Goal: Information Seeking & Learning: Learn about a topic

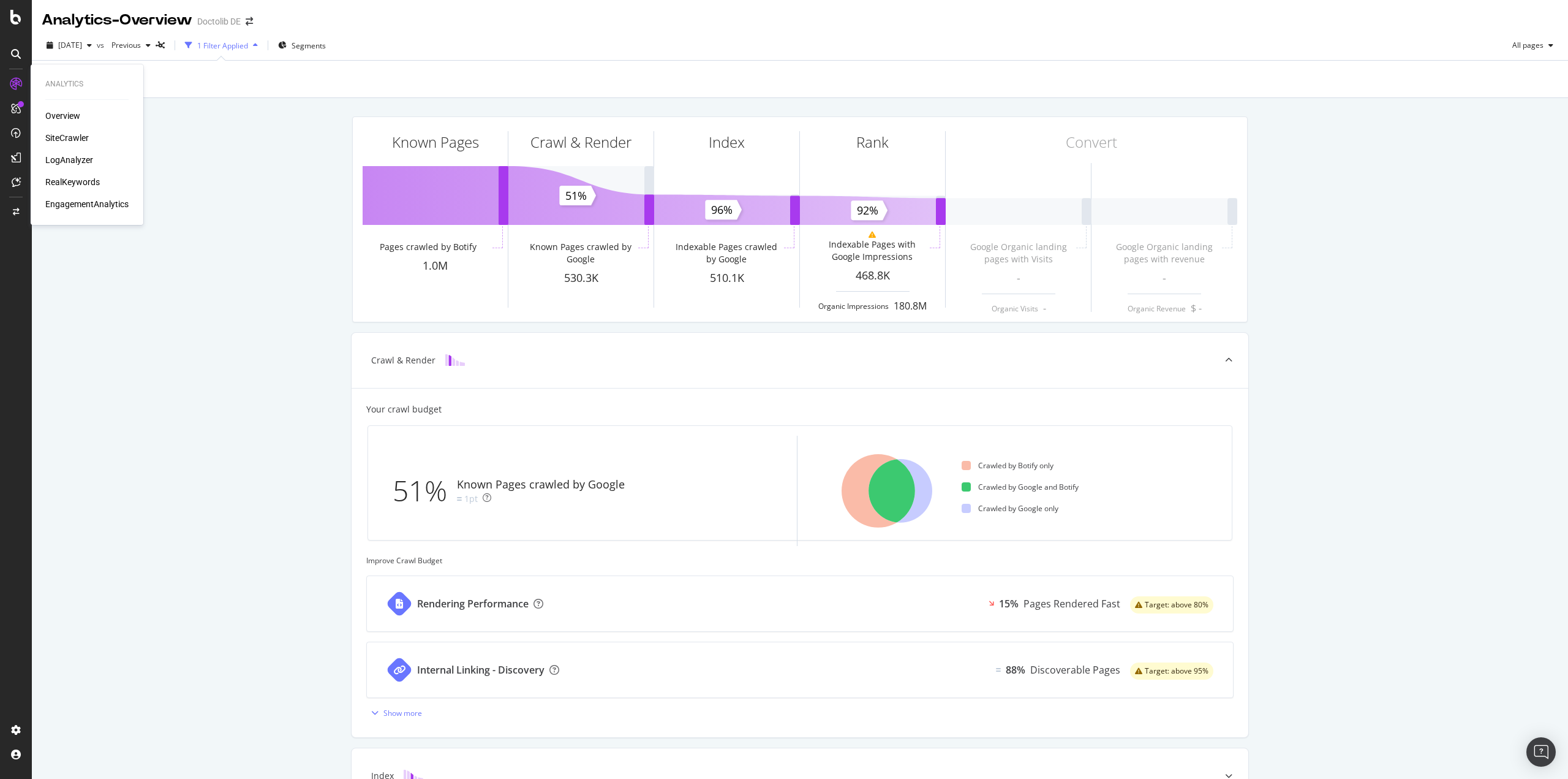
drag, startPoint x: 66, startPoint y: 180, endPoint x: 71, endPoint y: 171, distance: 10.3
click at [66, 180] on div "RealKeywords" at bounding box center [72, 181] width 55 height 12
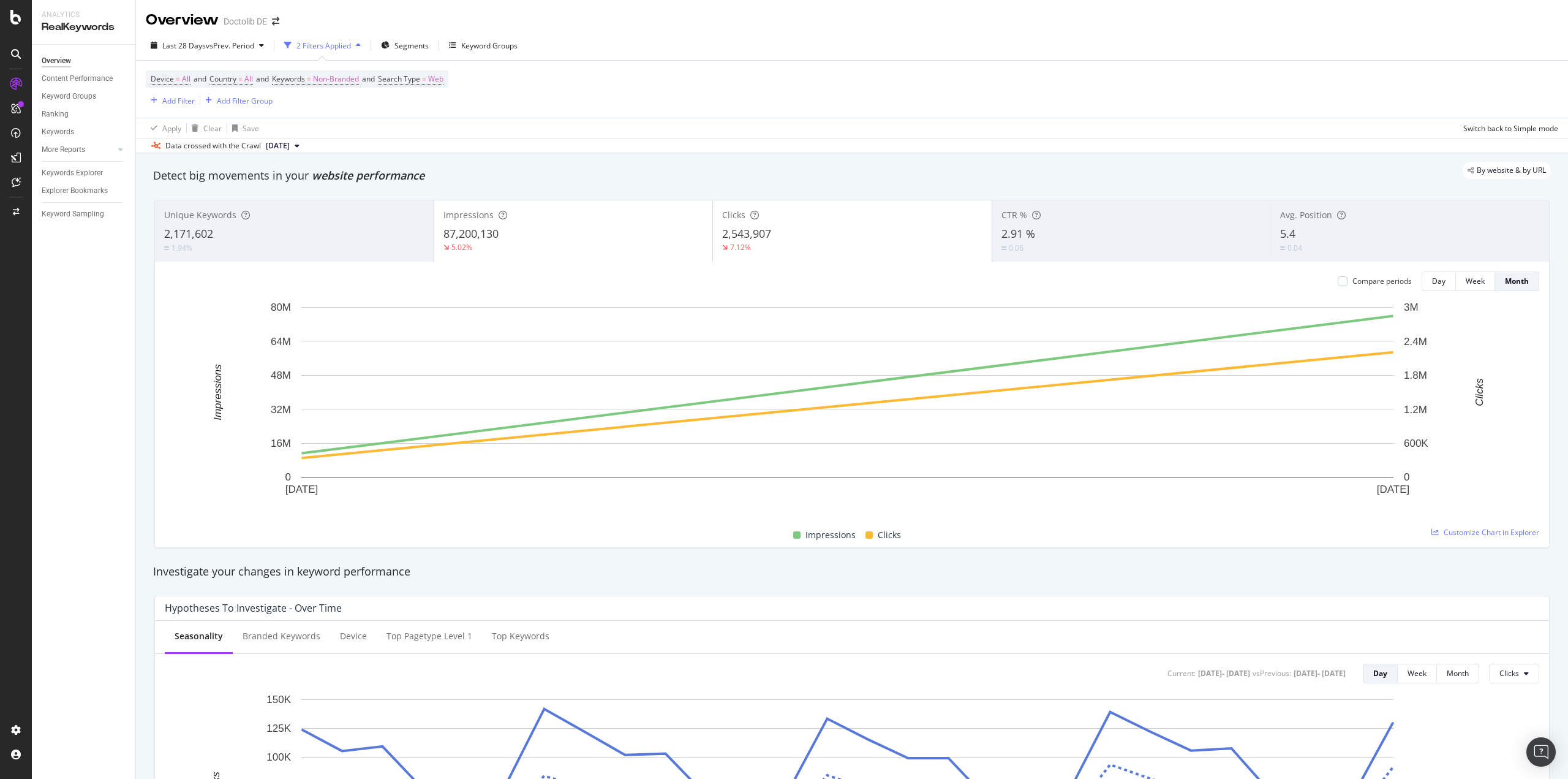
click at [300, 142] on icon at bounding box center [297, 146] width 5 height 7
click at [566, 124] on div "Apply Clear Save Switch back to Simple mode" at bounding box center [852, 127] width 1432 height 20
click at [324, 44] on div "2 Filters Applied" at bounding box center [324, 45] width 55 height 10
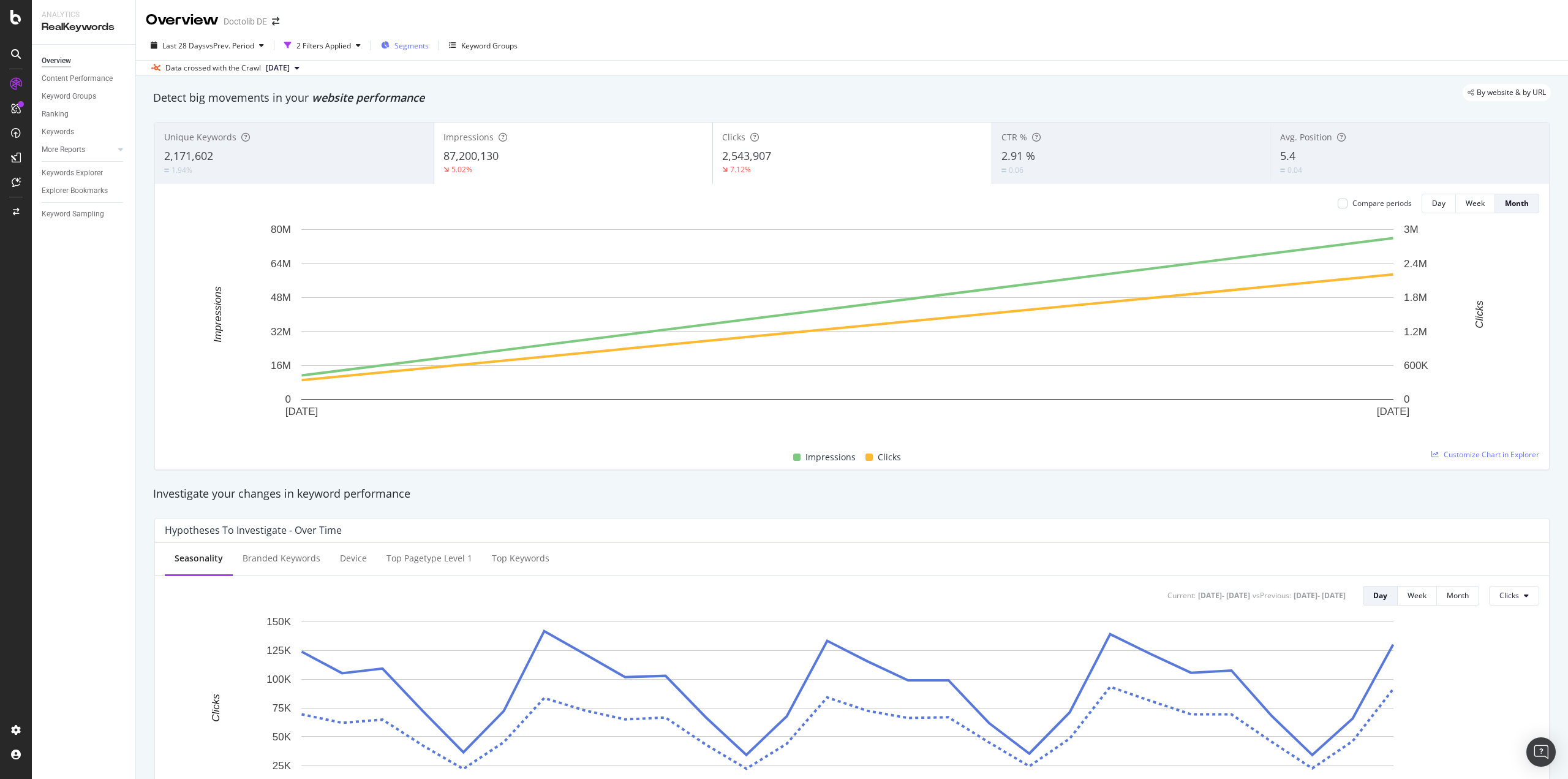
click at [413, 49] on span "Segments" at bounding box center [411, 45] width 34 height 10
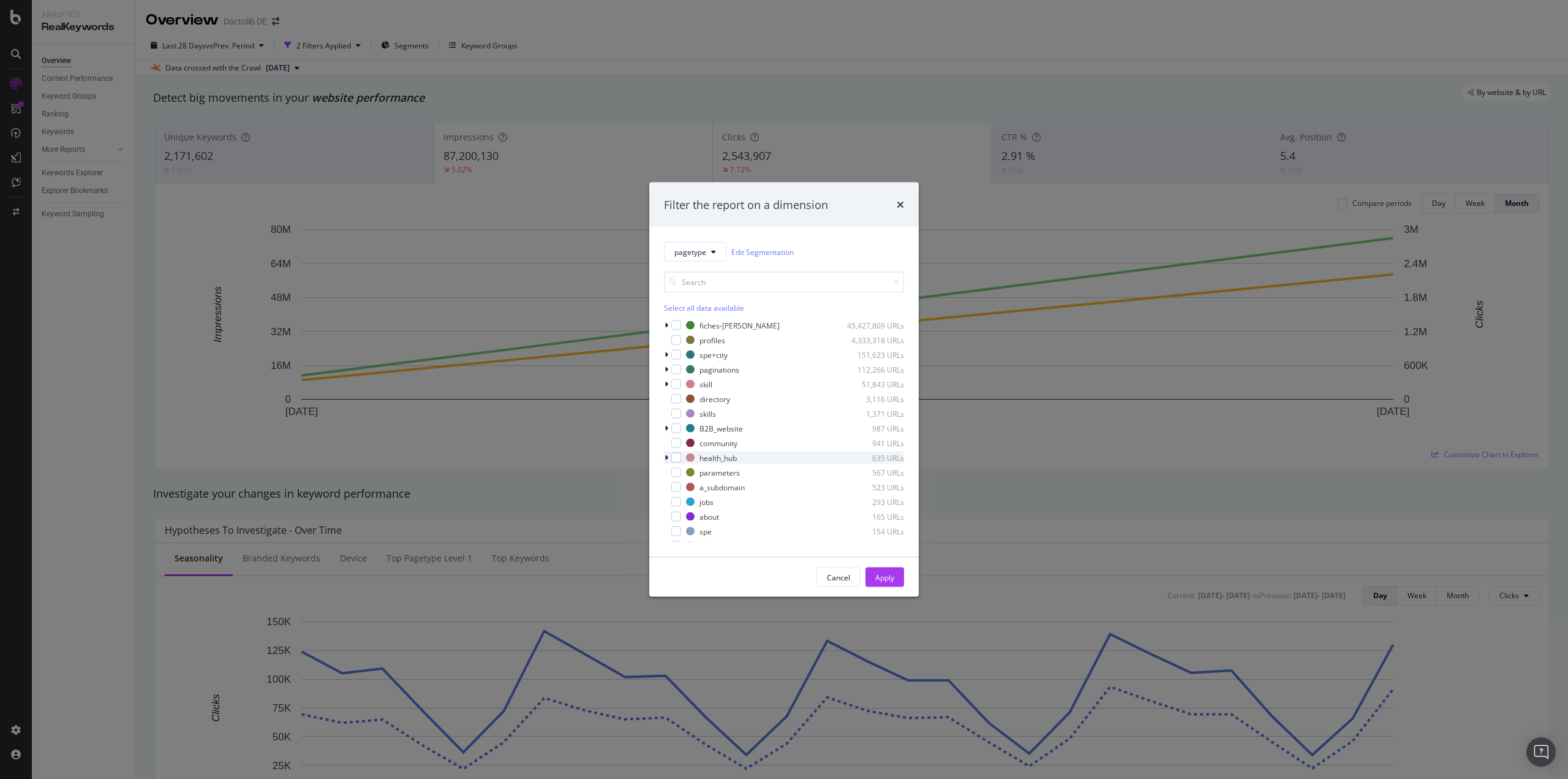
click at [667, 457] on icon "modal" at bounding box center [666, 458] width 4 height 7
click at [683, 497] on div "modal" at bounding box center [683, 501] width 10 height 10
click at [878, 568] on div "Apply" at bounding box center [885, 577] width 19 height 18
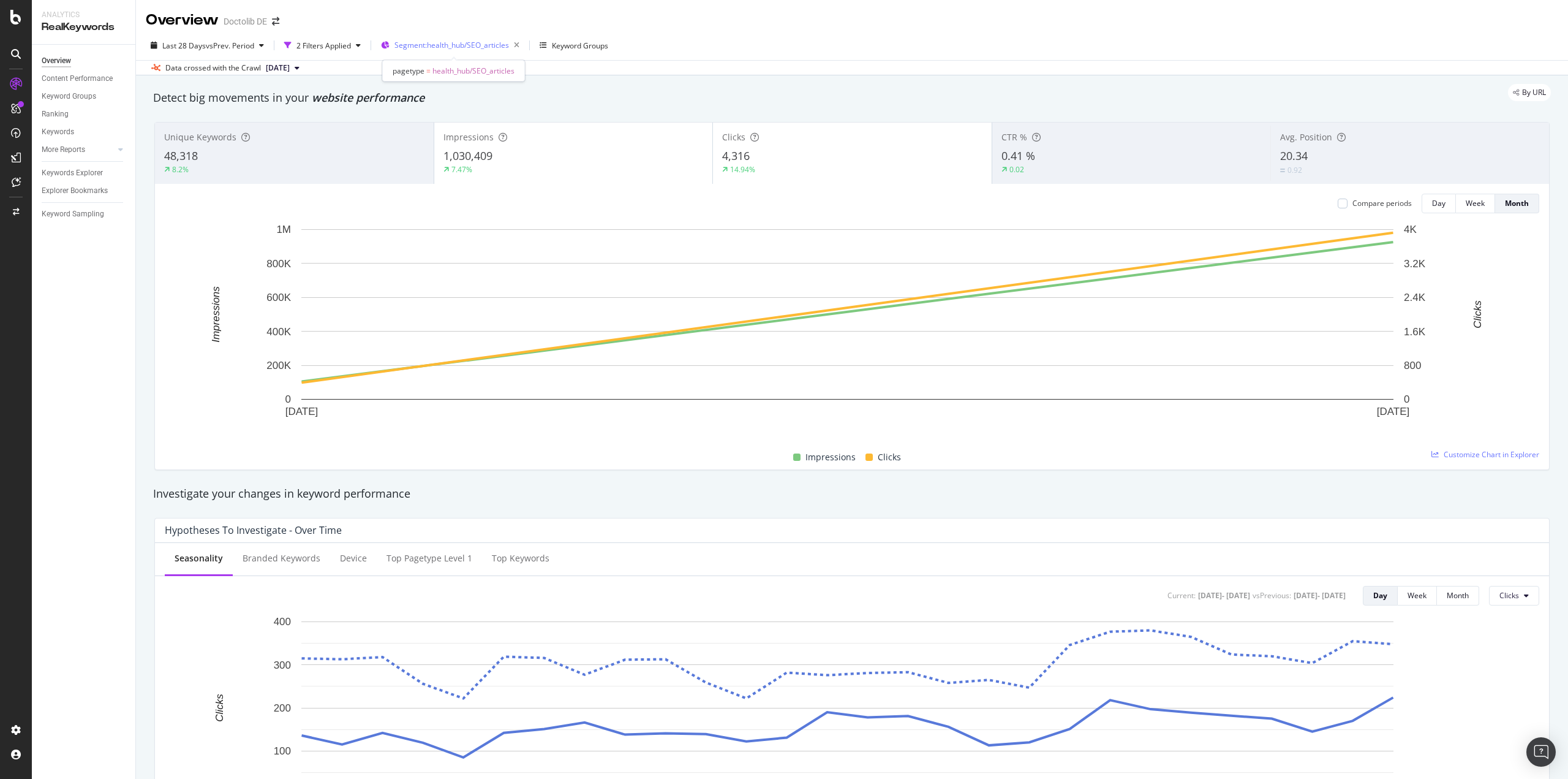
click at [500, 44] on span "Segment: health_hub/SEO_articles" at bounding box center [452, 45] width 115 height 10
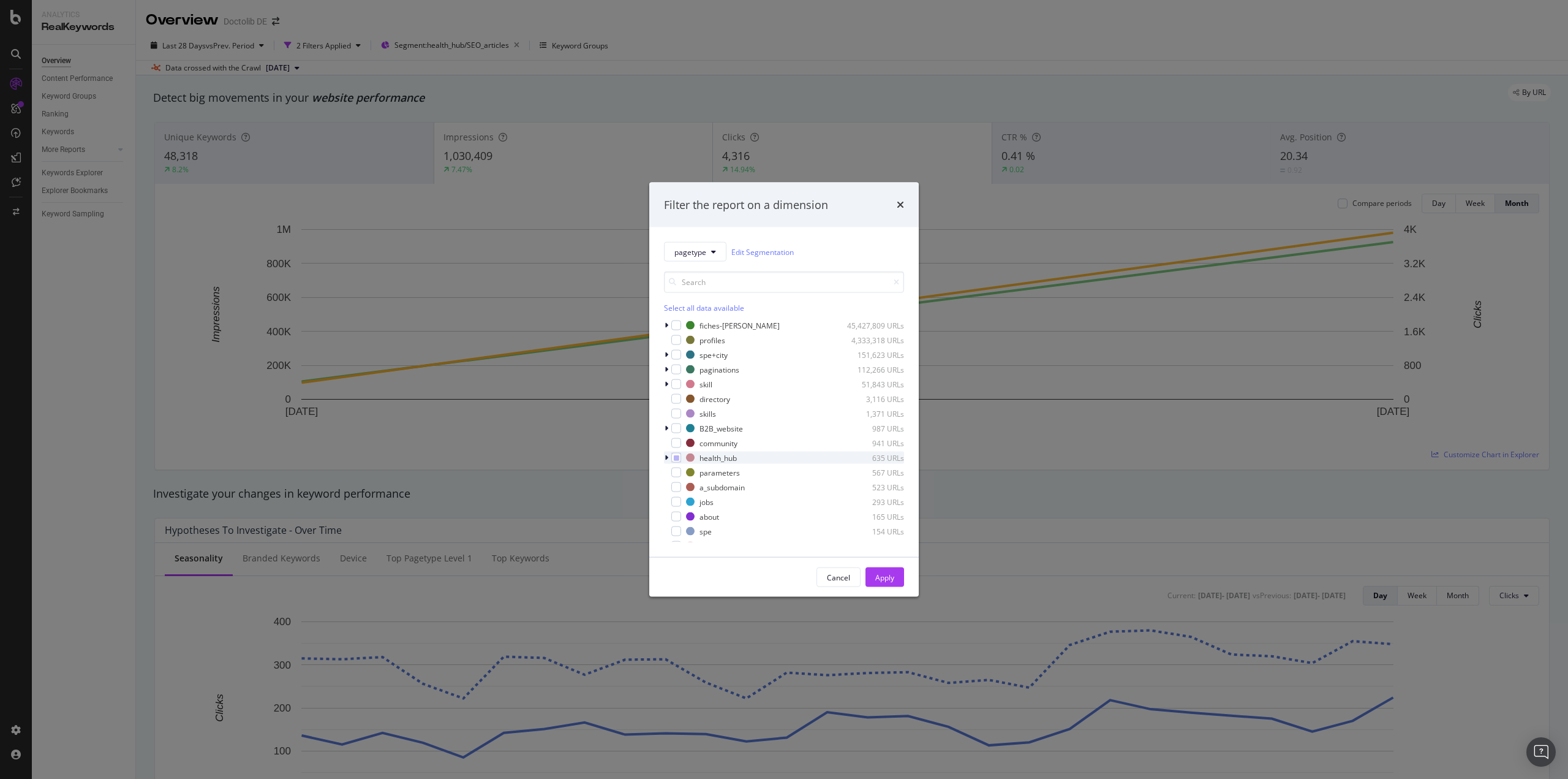
click at [666, 454] on icon "modal" at bounding box center [666, 458] width 4 height 7
click at [686, 499] on icon "modal" at bounding box center [683, 502] width 6 height 6
click at [686, 489] on div "modal" at bounding box center [683, 487] width 10 height 10
click at [897, 577] on button "Apply" at bounding box center [885, 577] width 39 height 20
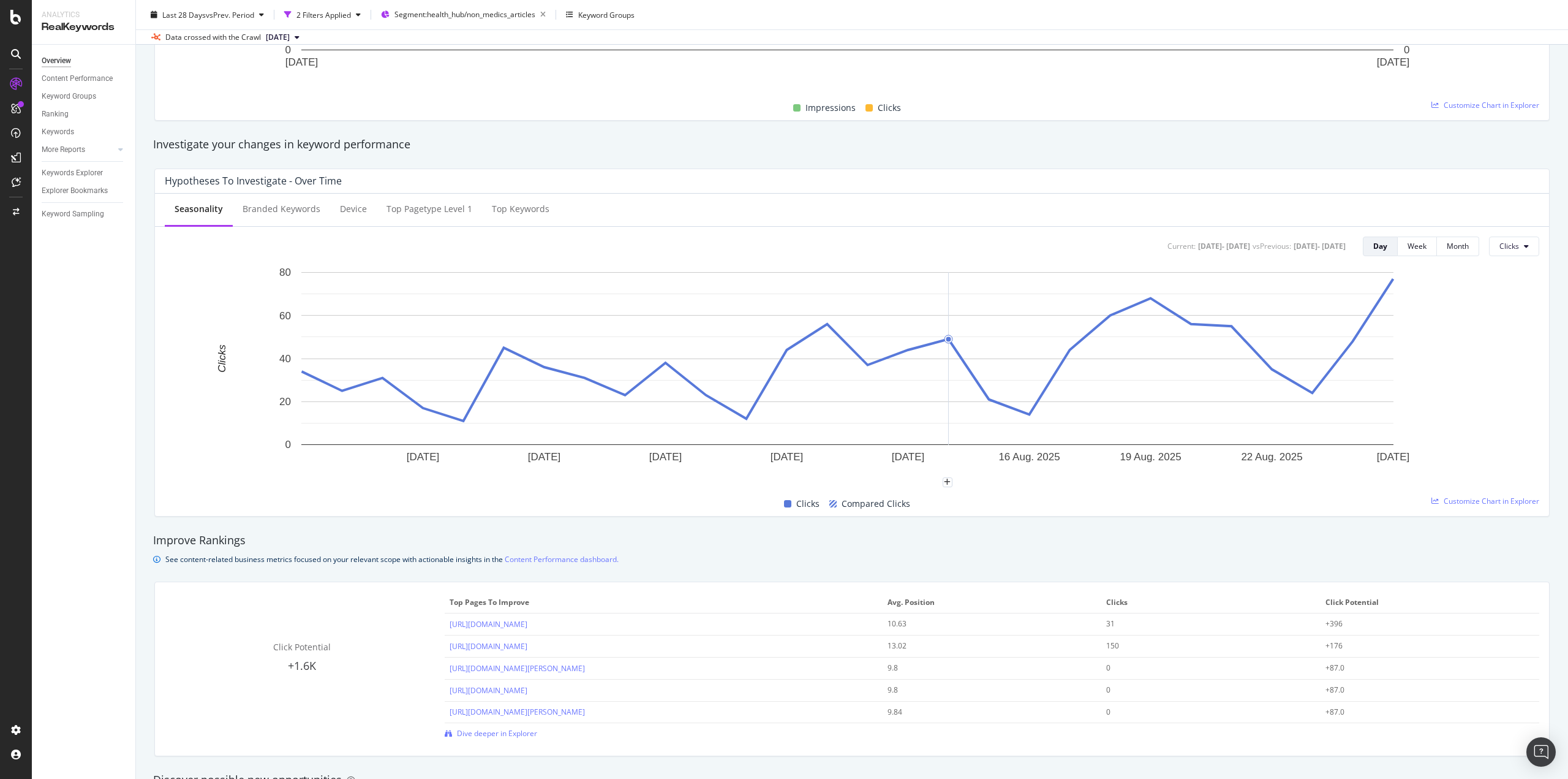
scroll to position [551, 0]
